Goal: Navigation & Orientation: Find specific page/section

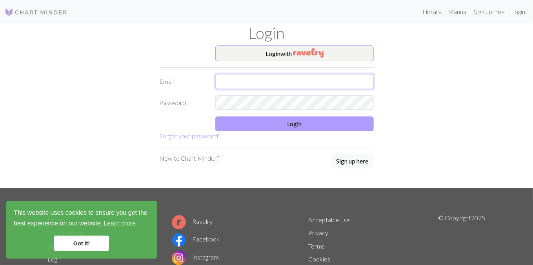
type input "[EMAIL_ADDRESS][DOMAIN_NAME]"
click at [266, 119] on button "Login" at bounding box center [294, 124] width 159 height 15
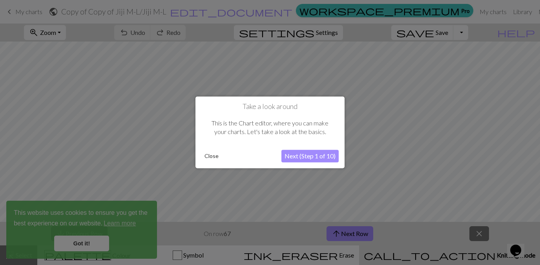
click at [208, 158] on button "Close" at bounding box center [211, 157] width 20 height 12
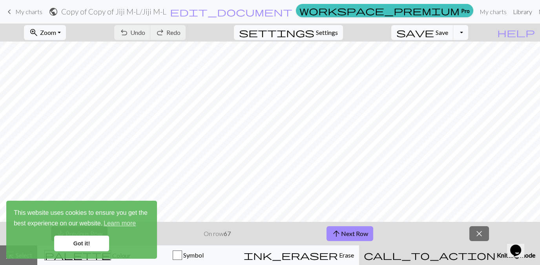
click at [510, 11] on link "Library" at bounding box center [523, 12] width 26 height 16
click at [476, 8] on link "My charts" at bounding box center [492, 12] width 33 height 16
